Goal: Navigation & Orientation: Find specific page/section

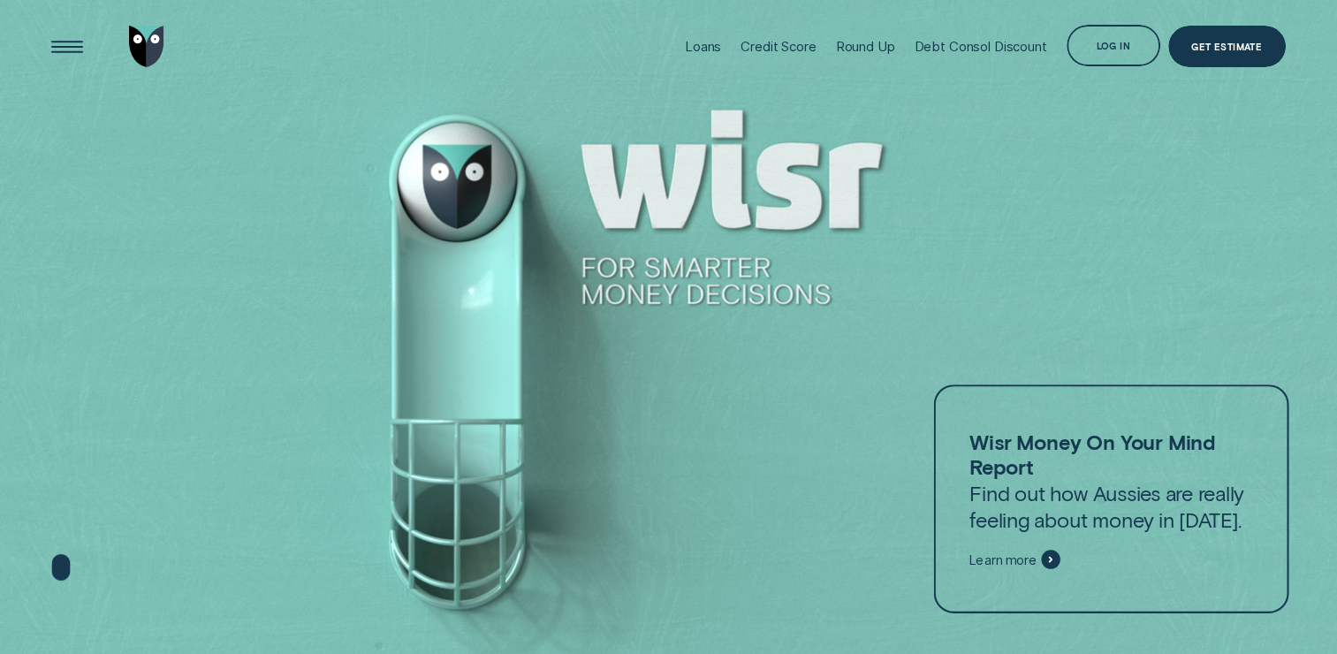
click at [1098, 45] on div "Log in" at bounding box center [1113, 47] width 34 height 8
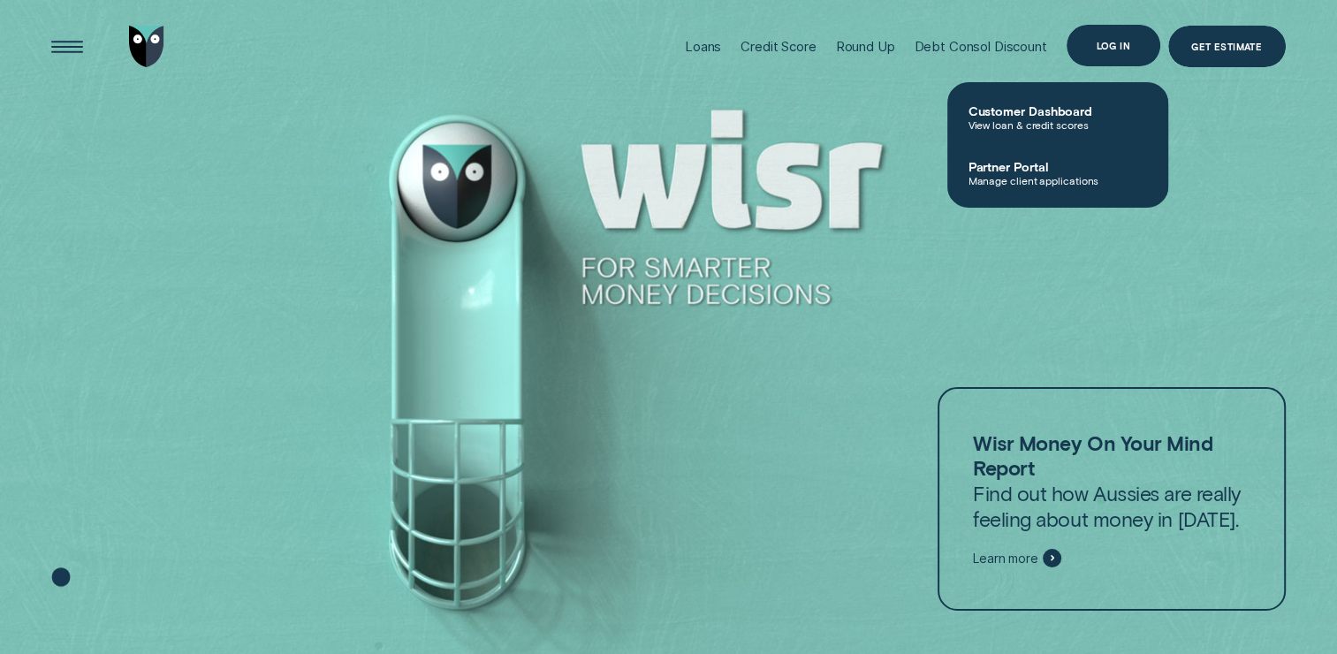
click at [1098, 45] on div "Log in" at bounding box center [1113, 46] width 34 height 8
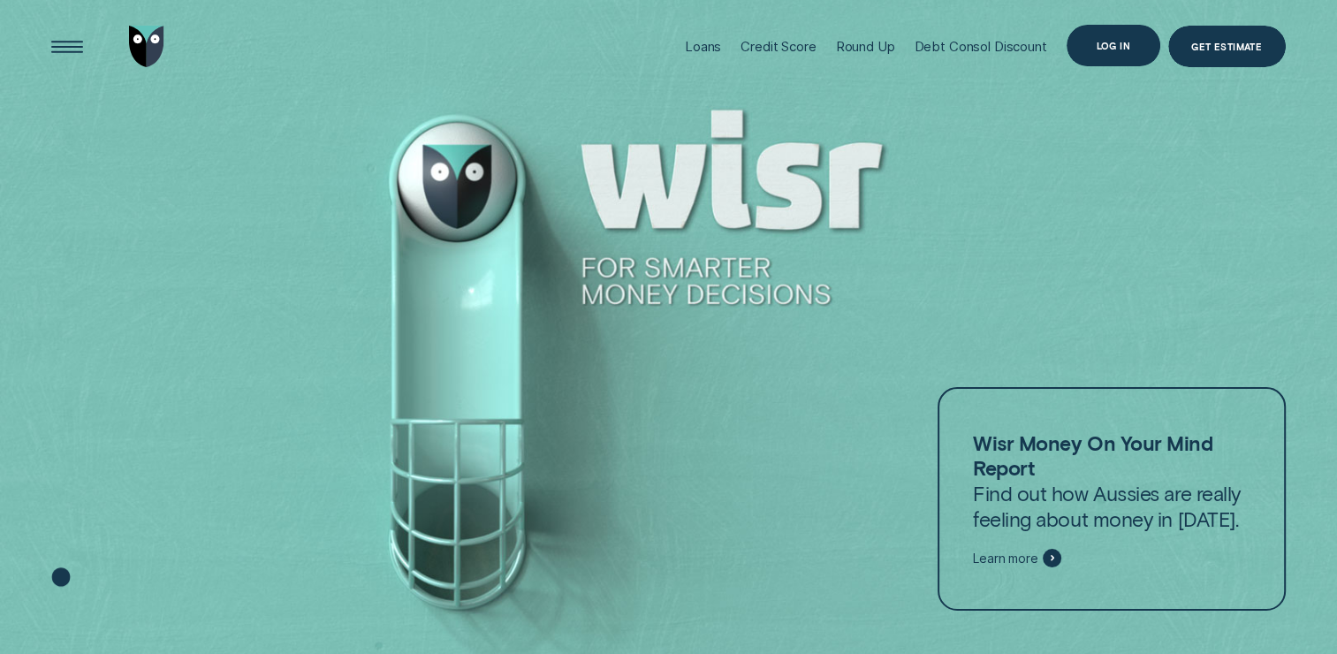
click at [1098, 45] on div "Log in" at bounding box center [1113, 46] width 34 height 8
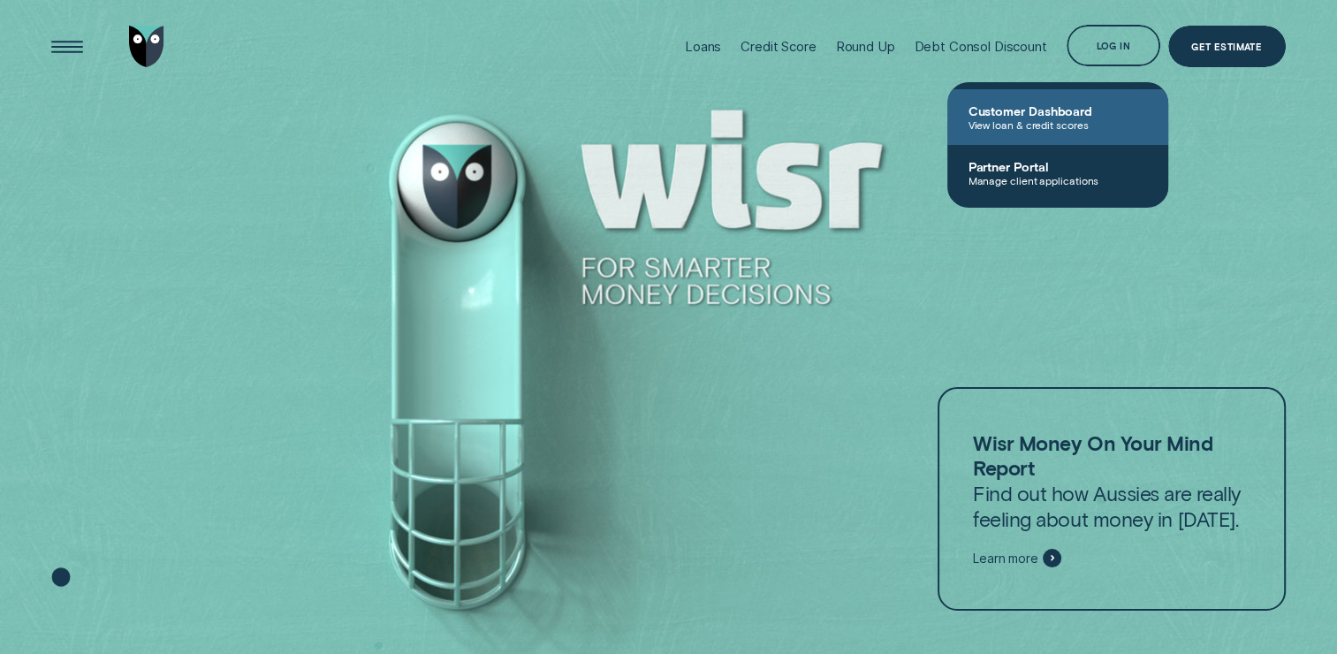
click at [1051, 111] on span "Customer Dashboard" at bounding box center [1057, 110] width 178 height 15
